Goal: Task Accomplishment & Management: Manage account settings

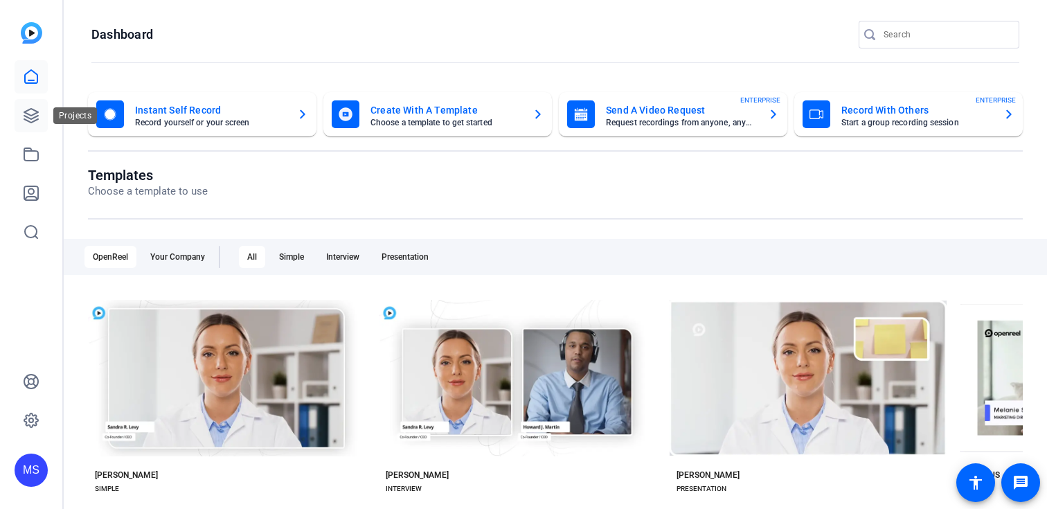
click at [35, 111] on icon at bounding box center [31, 116] width 14 height 14
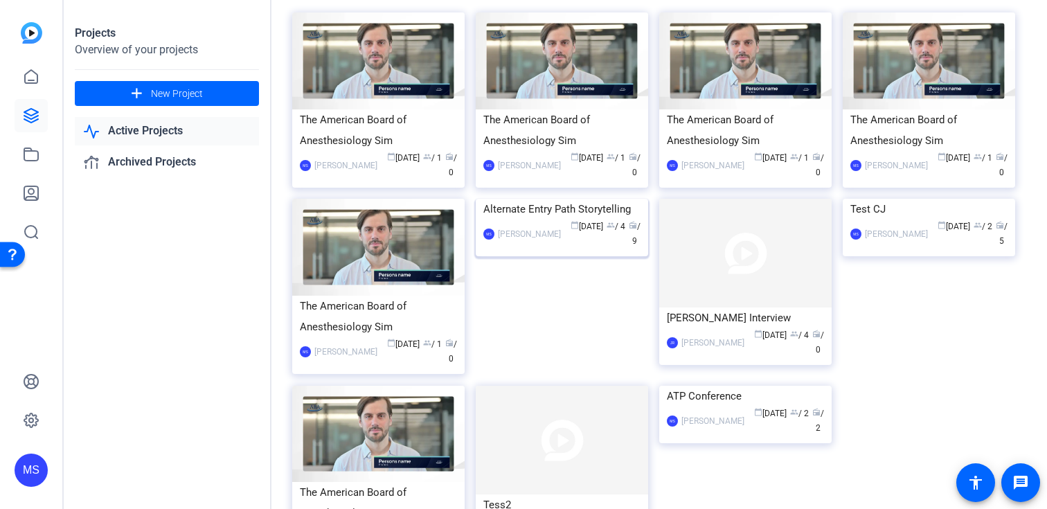
scroll to position [101, 0]
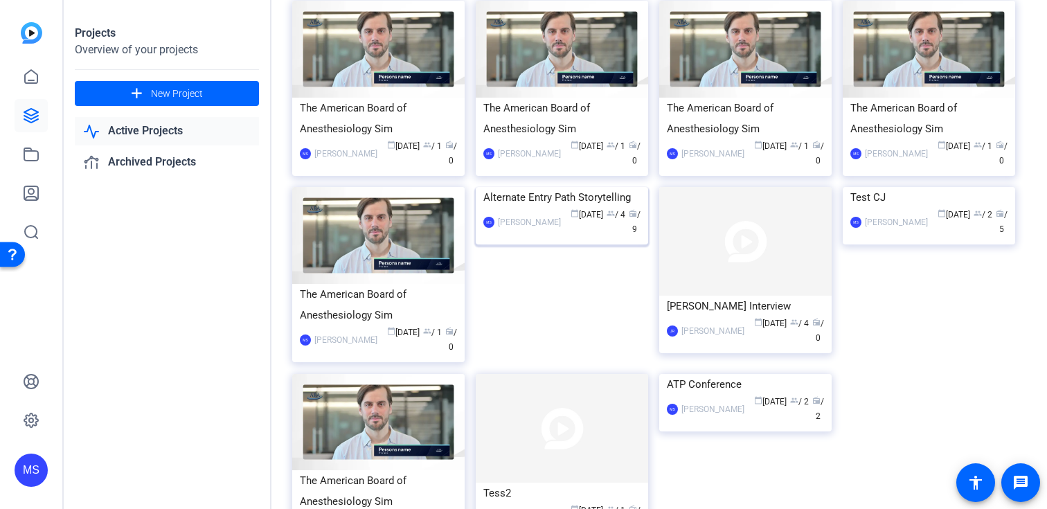
click at [566, 208] on div "Alternate Entry Path Storytelling" at bounding box center [561, 197] width 157 height 21
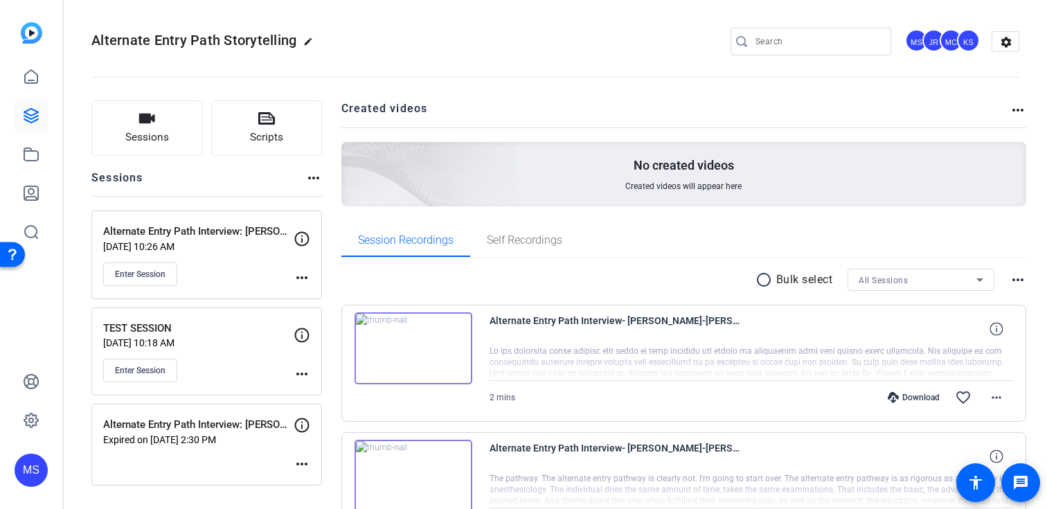
click at [289, 278] on div "Enter Session" at bounding box center [198, 274] width 190 height 24
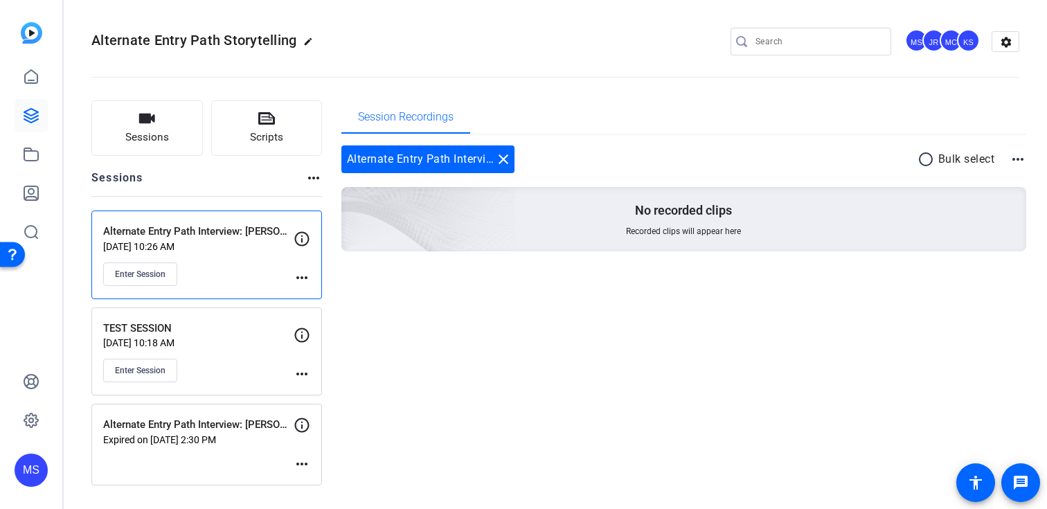
click at [299, 277] on mat-icon "more_horiz" at bounding box center [301, 277] width 17 height 17
click at [325, 300] on span "Edit Session" at bounding box center [336, 297] width 63 height 17
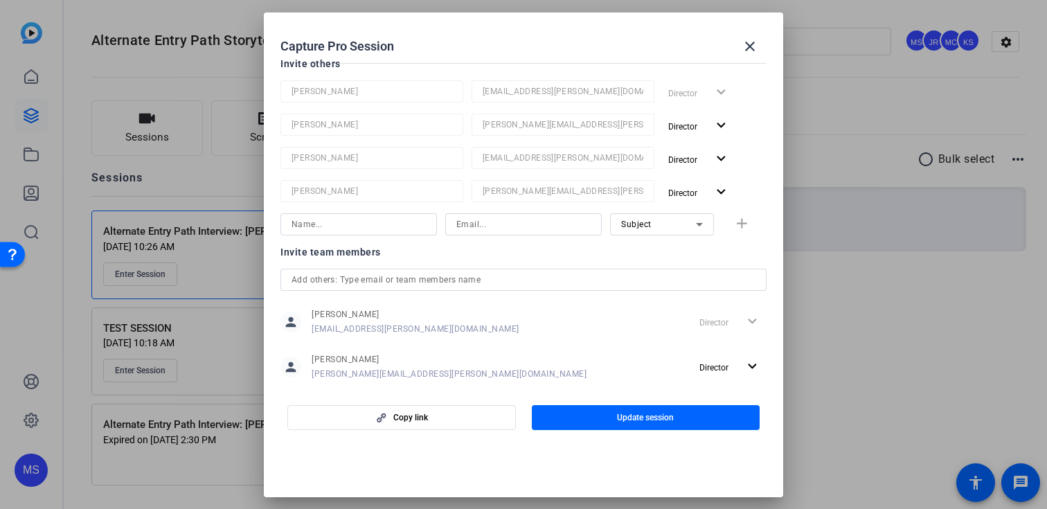
scroll to position [190, 0]
click at [472, 223] on input at bounding box center [523, 225] width 134 height 17
paste input "[EMAIL_ADDRESS][DOMAIN_NAME]"
type input "[EMAIL_ADDRESS][DOMAIN_NAME]"
click at [678, 231] on div "Subject" at bounding box center [658, 224] width 75 height 17
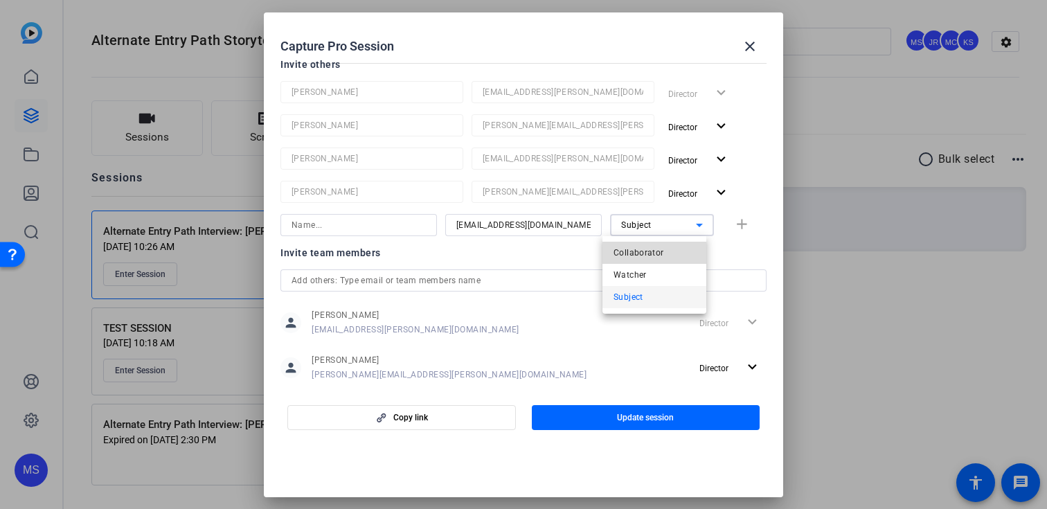
click at [669, 258] on mat-option "Collaborator" at bounding box center [654, 253] width 104 height 22
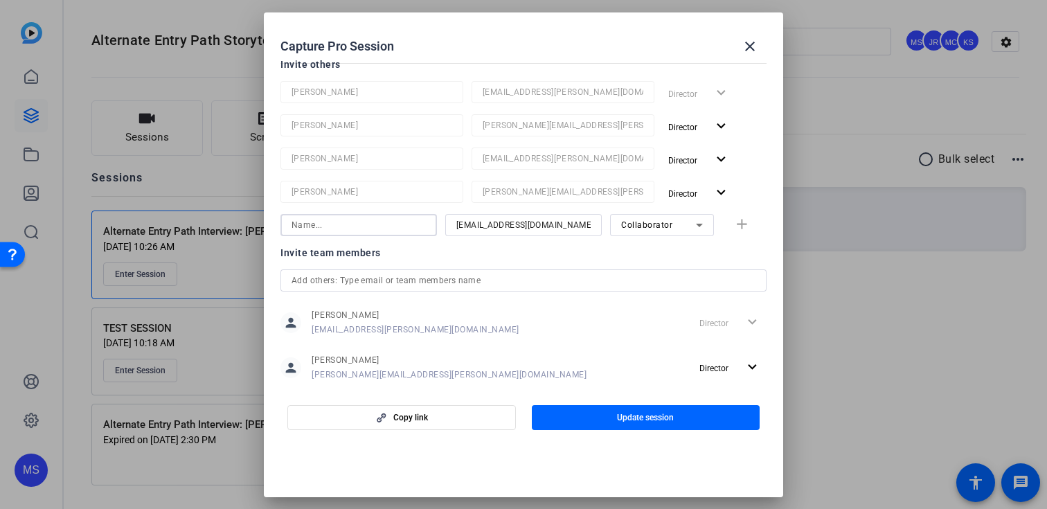
click at [348, 221] on input at bounding box center [358, 225] width 134 height 17
type input "Open reel"
click at [743, 229] on span "button" at bounding box center [744, 224] width 44 height 33
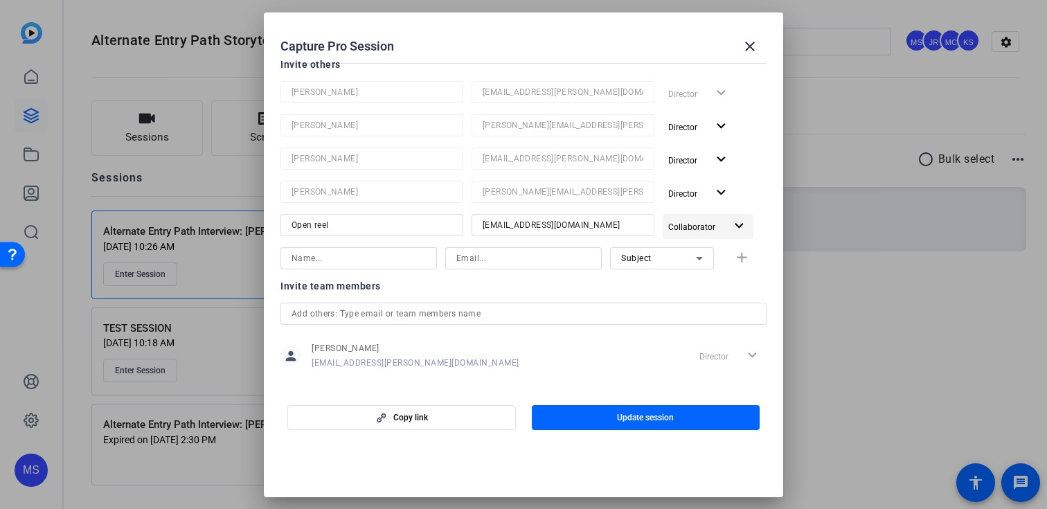
click at [735, 222] on mat-icon "expand_more" at bounding box center [738, 225] width 17 height 17
click at [716, 465] on div at bounding box center [523, 254] width 1047 height 509
click at [542, 226] on input "[EMAIL_ADDRESS][DOMAIN_NAME]" at bounding box center [562, 225] width 161 height 17
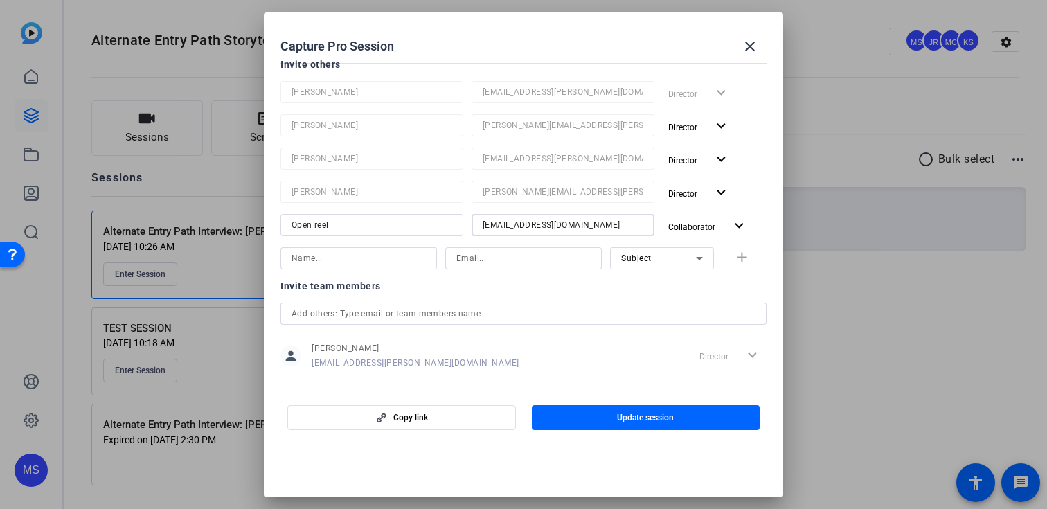
click at [482, 310] on input "text" at bounding box center [523, 313] width 464 height 17
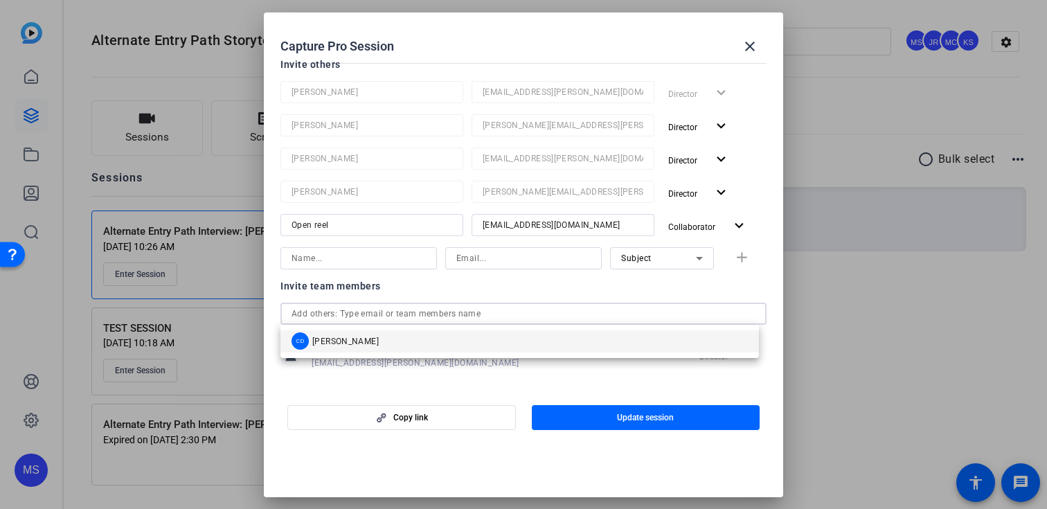
paste input "[EMAIL_ADDRESS][DOMAIN_NAME]"
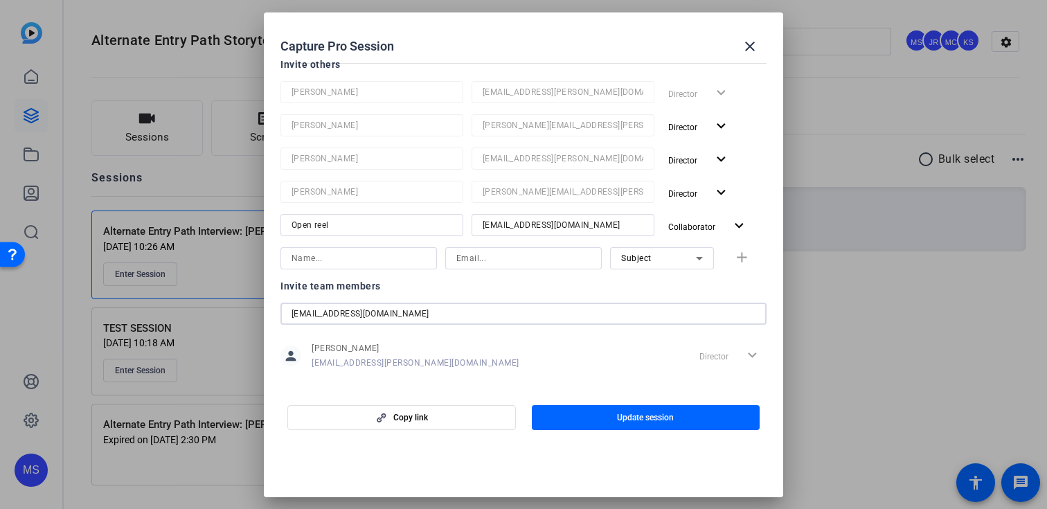
type input "[EMAIL_ADDRESS][DOMAIN_NAME]"
click at [479, 287] on div "Invite team members" at bounding box center [523, 286] width 486 height 17
click at [615, 357] on div "person [PERSON_NAME] [EMAIL_ADDRESS][PERSON_NAME][DOMAIN_NAME] Director expand_…" at bounding box center [523, 355] width 486 height 35
click at [653, 424] on span "button" at bounding box center [646, 417] width 228 height 33
